Goal: Information Seeking & Learning: Learn about a topic

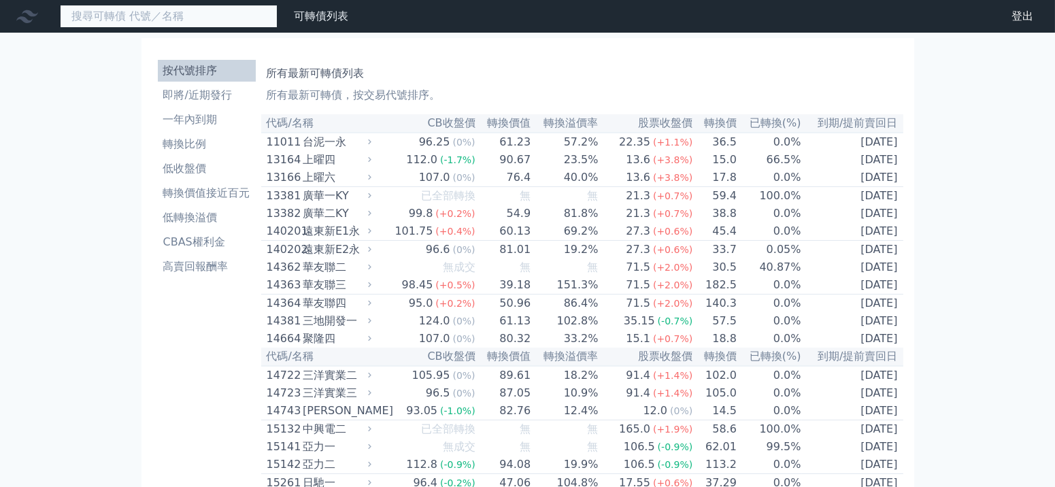
click at [159, 13] on input at bounding box center [169, 16] width 218 height 23
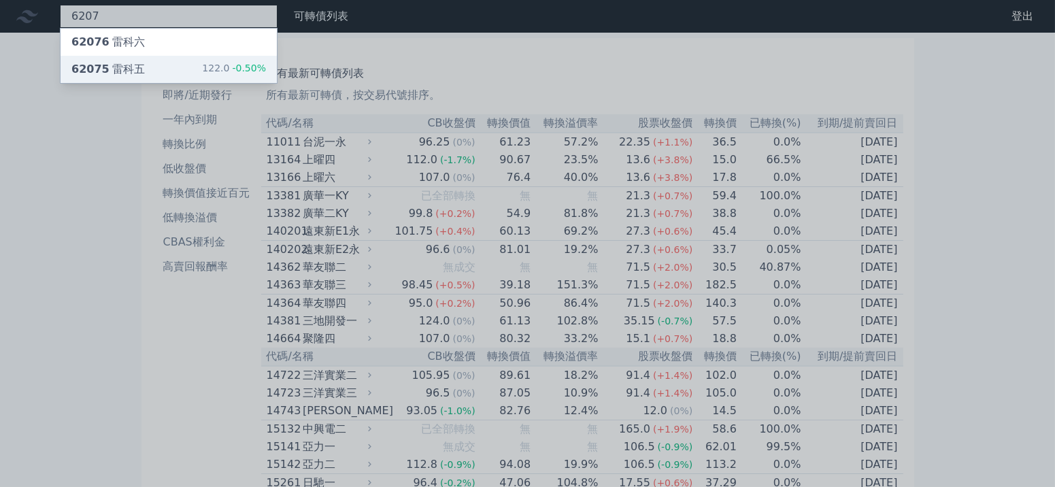
type input "6207"
click at [179, 69] on div "62075 雷科五 122.0 -0.50%" at bounding box center [169, 69] width 216 height 27
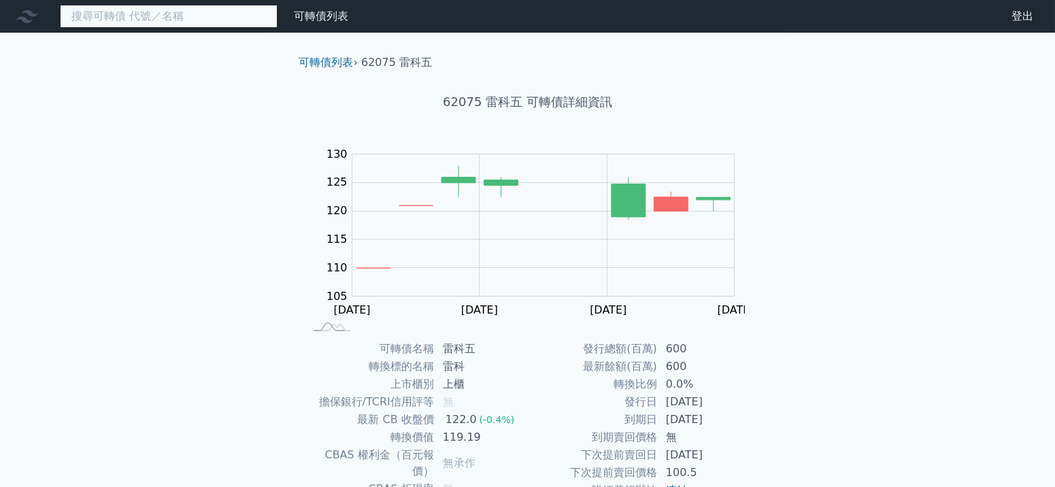
click at [178, 19] on input at bounding box center [169, 16] width 218 height 23
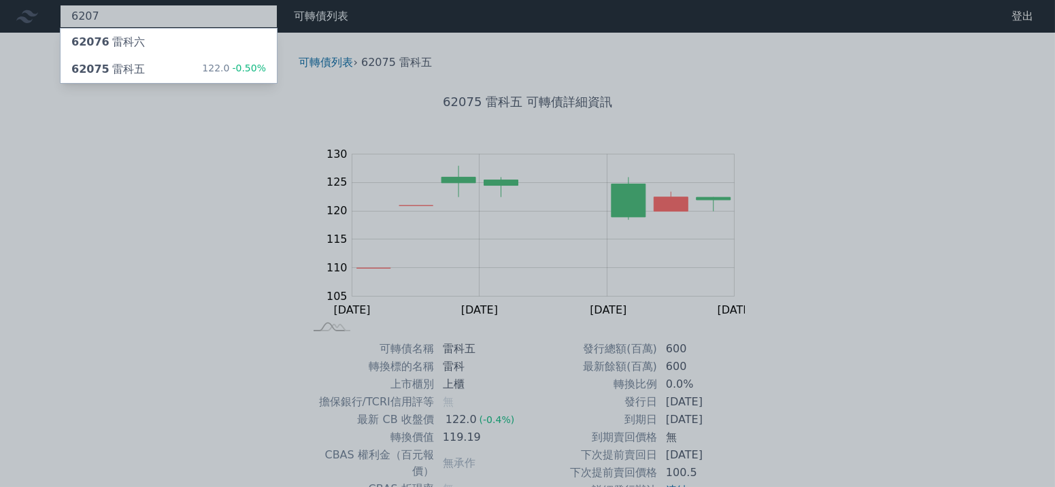
type input "6207"
click at [203, 254] on div at bounding box center [527, 243] width 1055 height 487
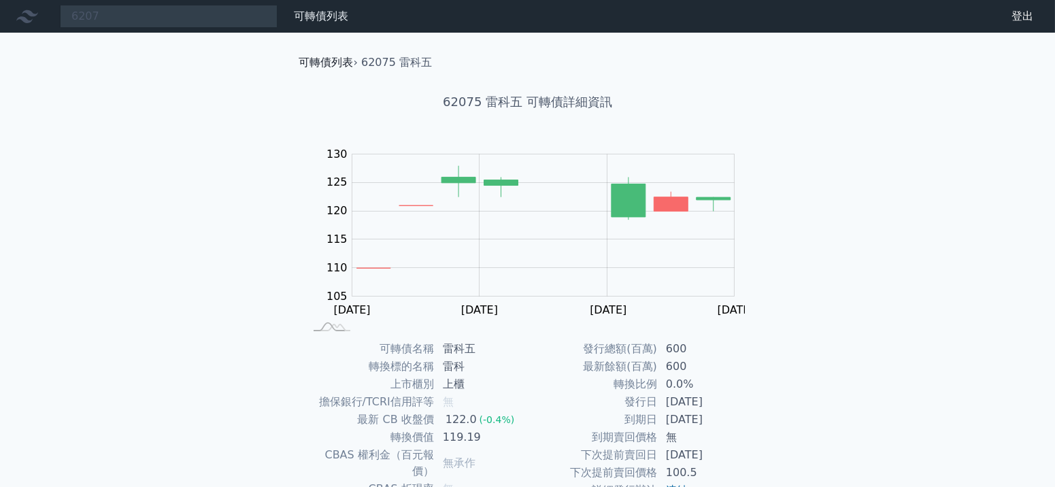
click at [314, 63] on link "可轉債列表" at bounding box center [326, 62] width 54 height 13
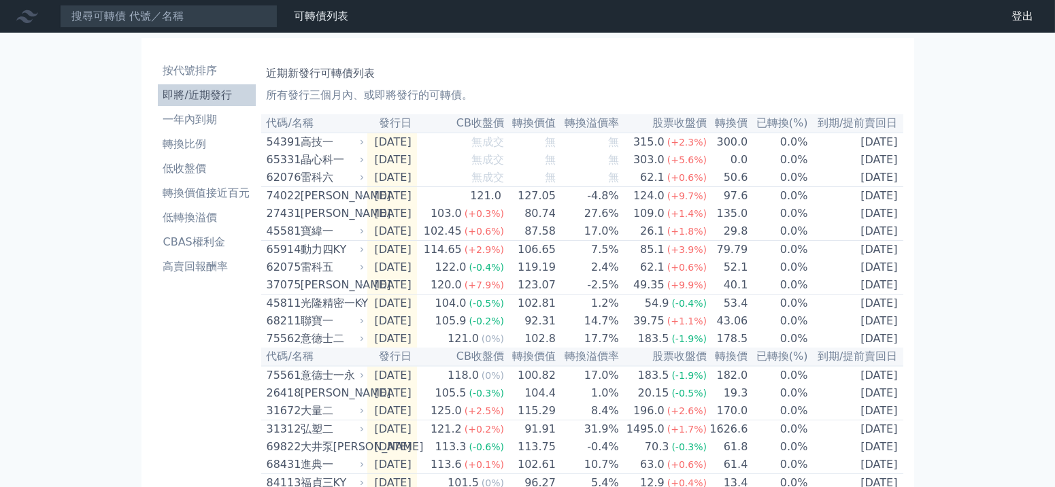
click at [194, 101] on li "即將/近期發行" at bounding box center [207, 95] width 98 height 16
